Goal: Find specific page/section: Find specific page/section

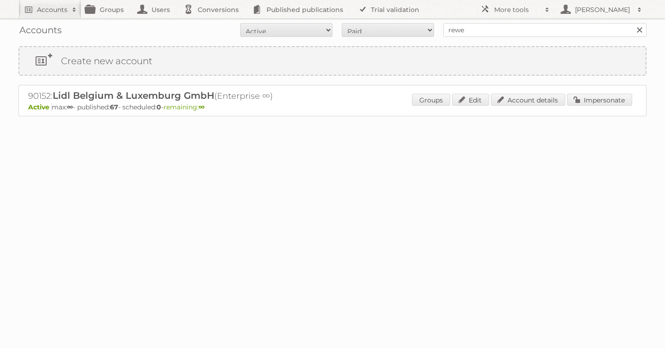
type input "rewe"
click at [632, 23] on input "Search" at bounding box center [639, 30] width 14 height 14
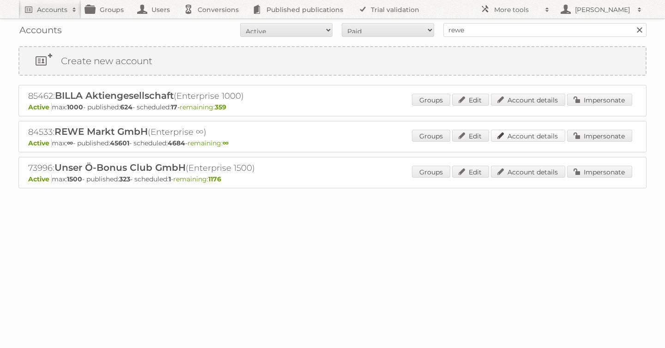
click at [515, 136] on link "Account details" at bounding box center [528, 136] width 74 height 12
drag, startPoint x: 491, startPoint y: 31, endPoint x: 303, endPoint y: 6, distance: 189.6
click at [398, 18] on body "Accounts Search Advanced Search Create new account Groups Users Conversions Pub…" at bounding box center [332, 174] width 665 height 348
type input "tfg media"
click at [632, 23] on input "Search" at bounding box center [639, 30] width 14 height 14
